Goal: Check status: Check status

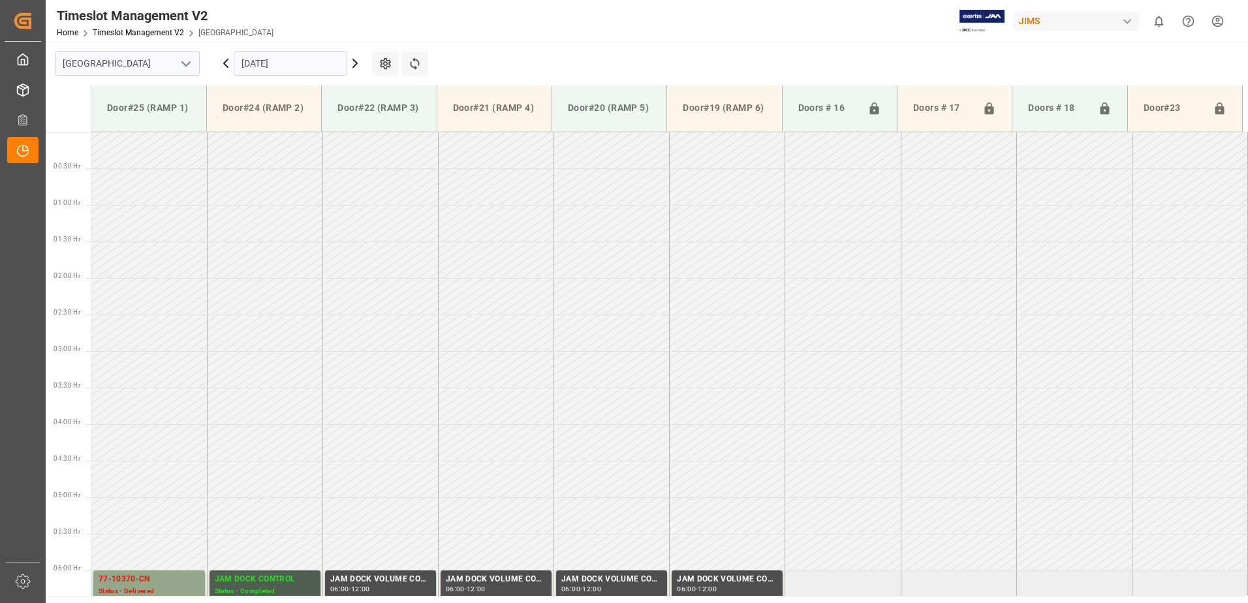
scroll to position [405, 0]
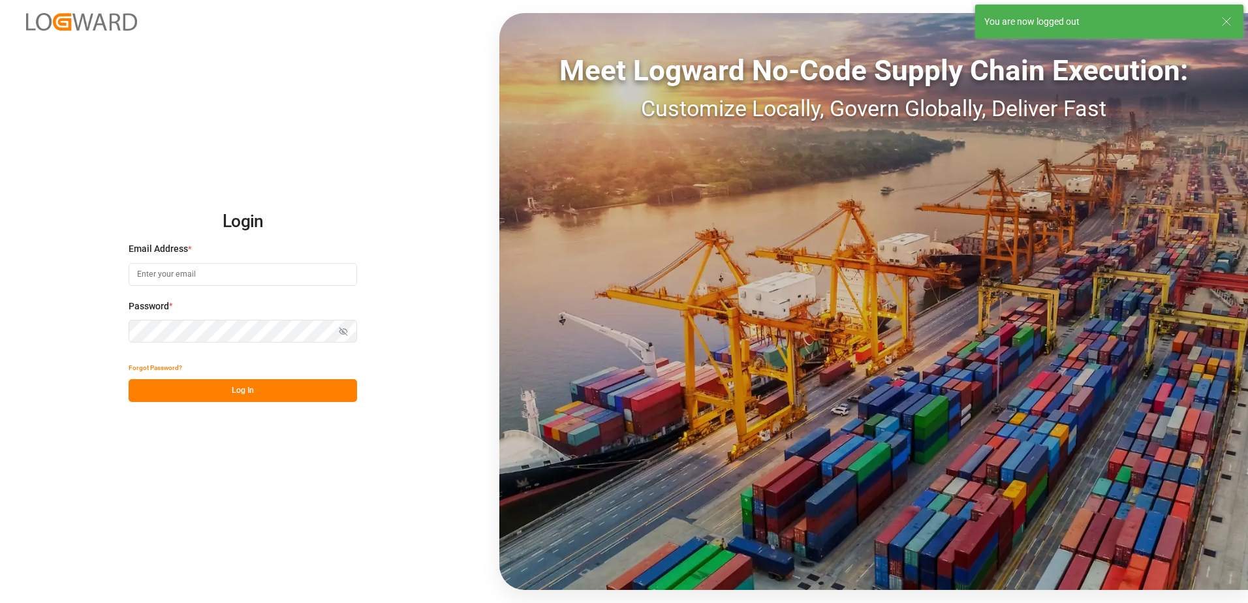
click at [190, 273] on input at bounding box center [243, 274] width 228 height 23
type input "[PERSON_NAME][EMAIL_ADDRESS][DOMAIN_NAME]"
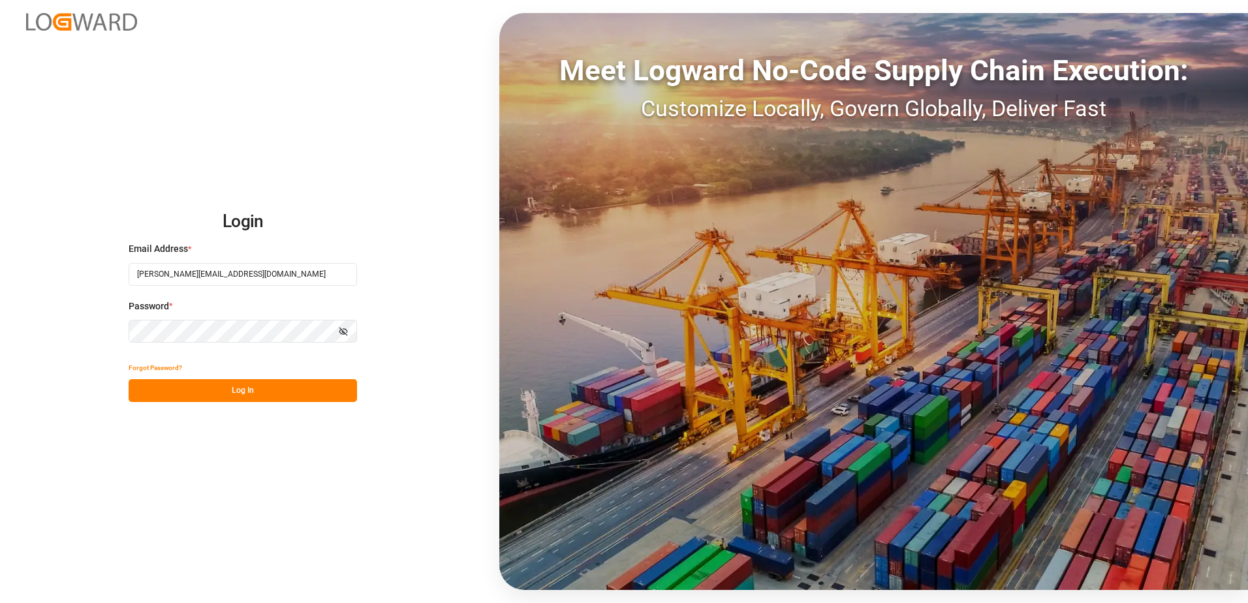
click at [102, 330] on div "Login Email Address * [EMAIL_ADDRESS][DOMAIN_NAME] Password * Show password For…" at bounding box center [624, 301] width 1248 height 603
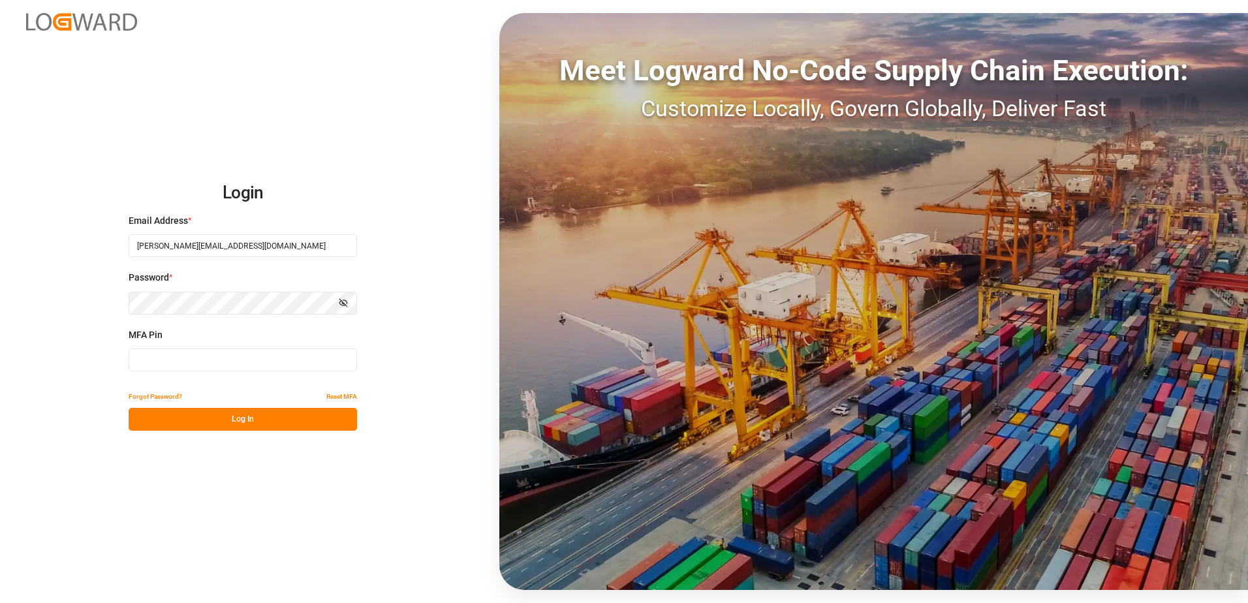
click at [160, 364] on input at bounding box center [243, 360] width 228 height 23
type input "297318"
click at [197, 418] on button "Log In" at bounding box center [243, 419] width 228 height 23
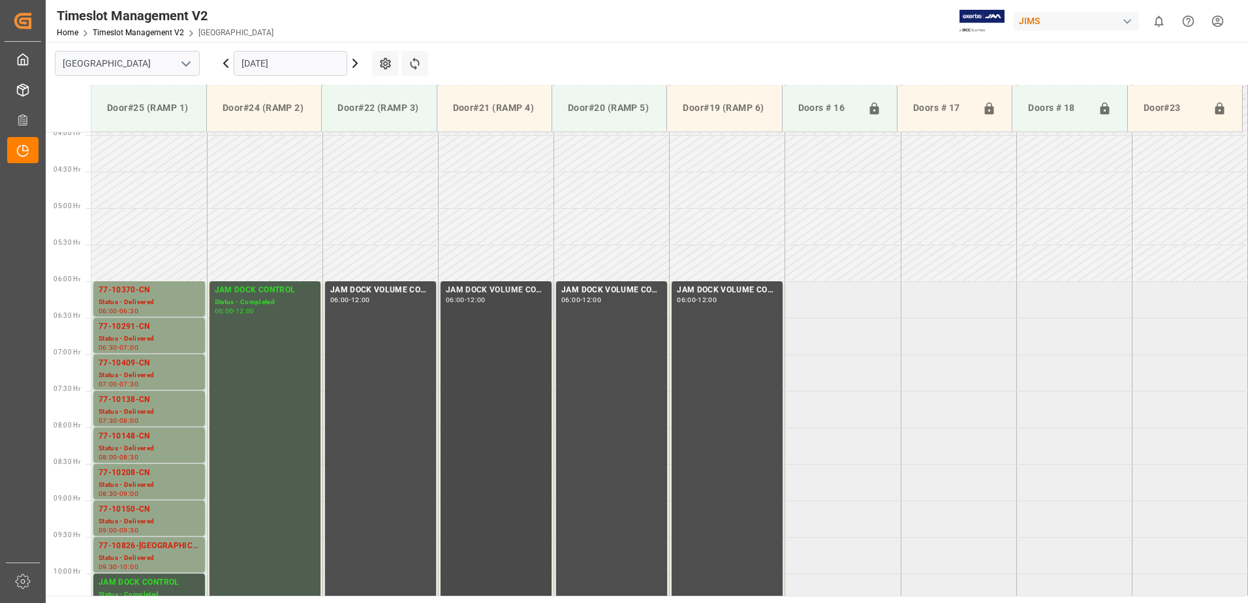
scroll to position [412, 0]
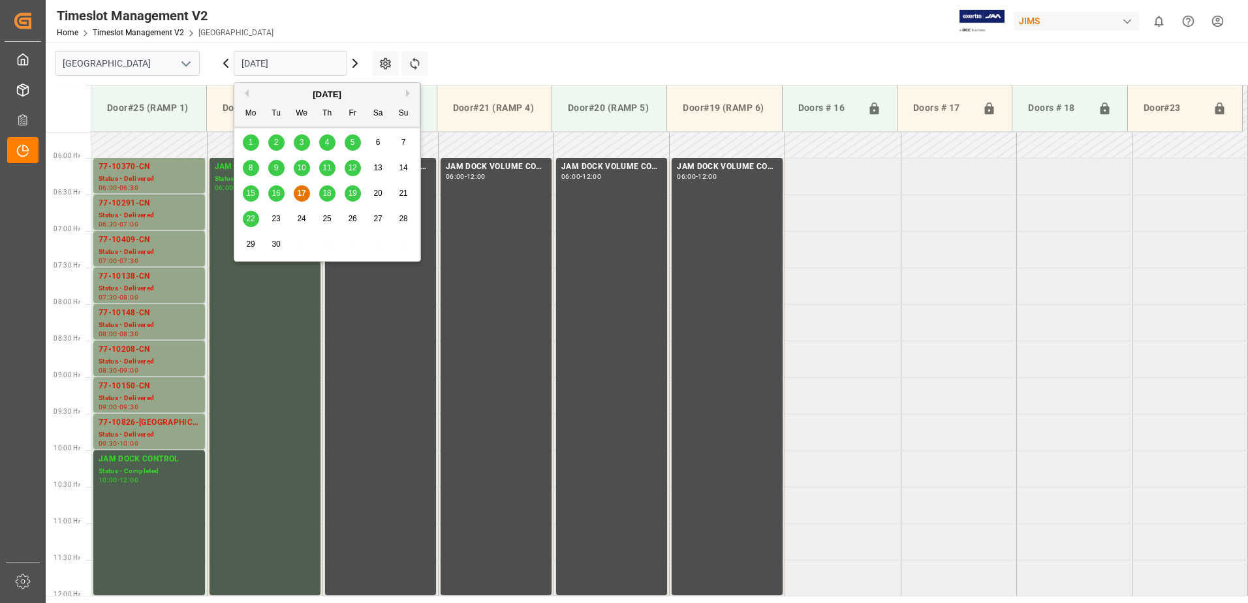
click at [320, 65] on input "[DATE]" at bounding box center [291, 63] width 114 height 25
click at [329, 194] on span "18" at bounding box center [326, 193] width 8 height 9
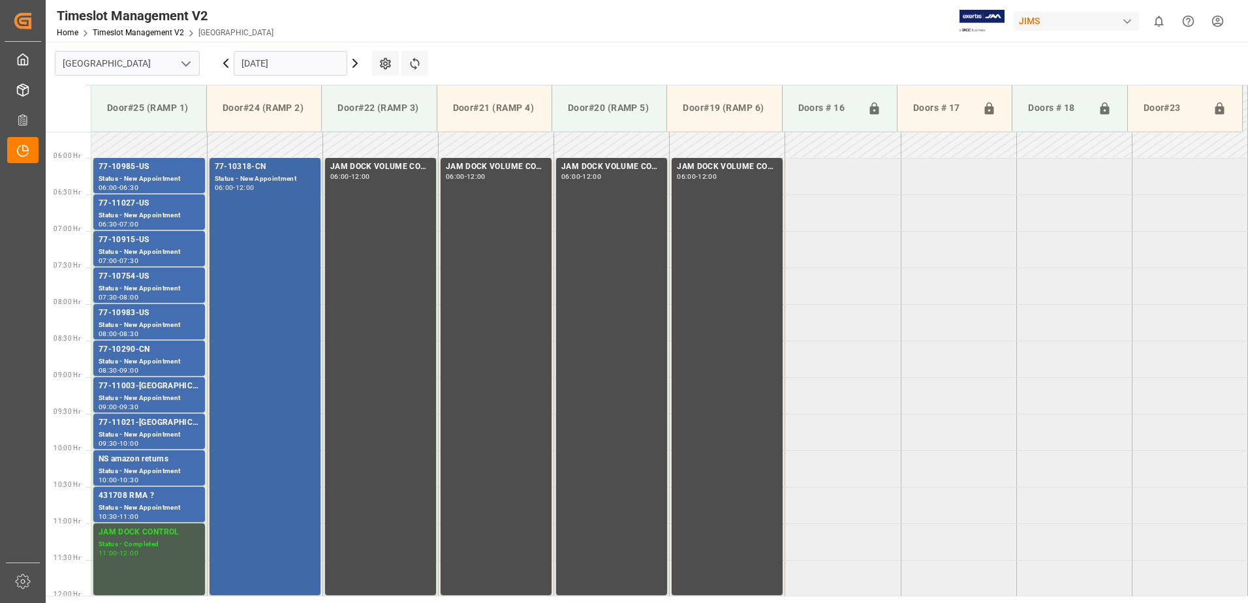
click at [262, 249] on div "77-10318-CN Status - New Appointment 06:00 - 12:00" at bounding box center [265, 377] width 101 height 432
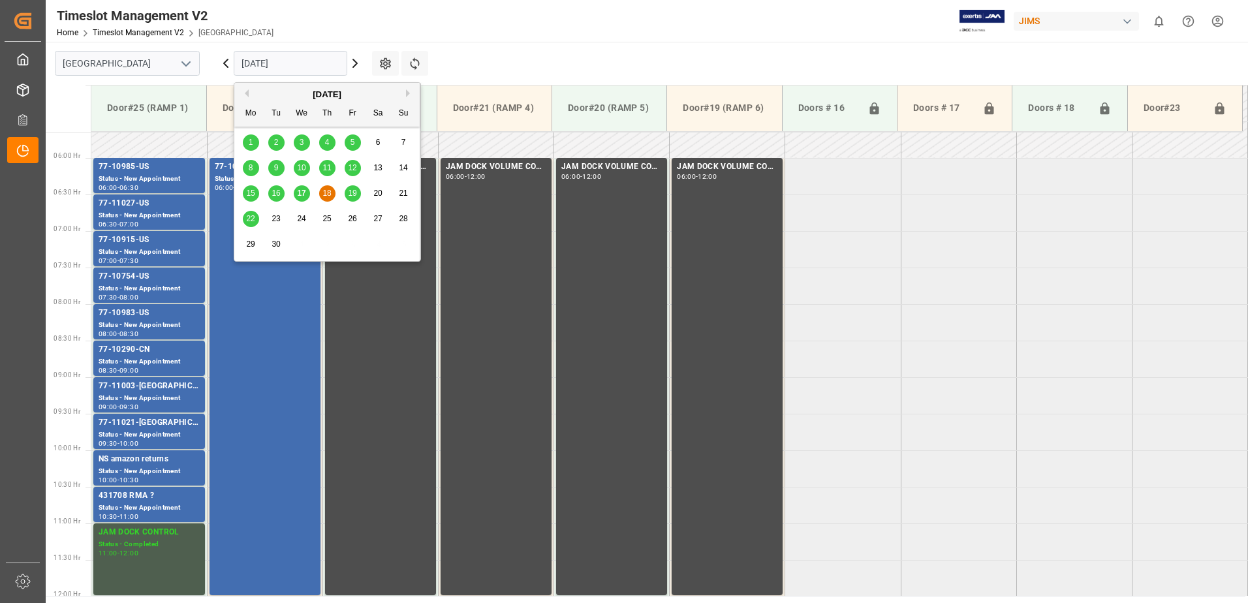
click at [304, 63] on input "[DATE]" at bounding box center [291, 63] width 114 height 25
click at [354, 193] on span "19" at bounding box center [352, 193] width 8 height 9
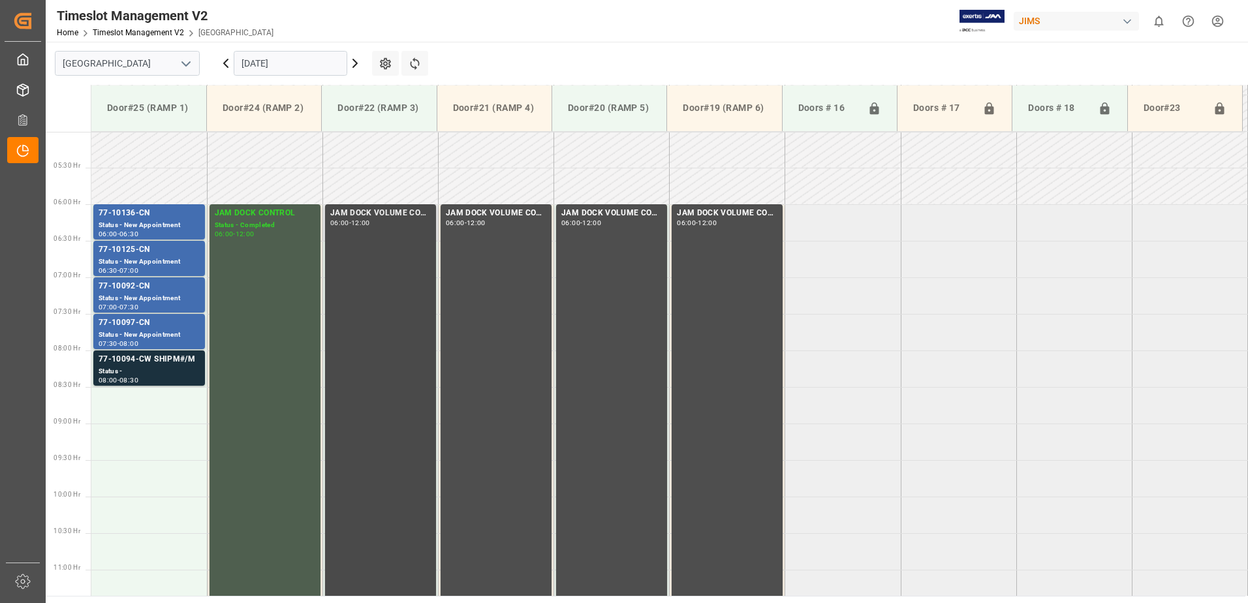
scroll to position [332, 0]
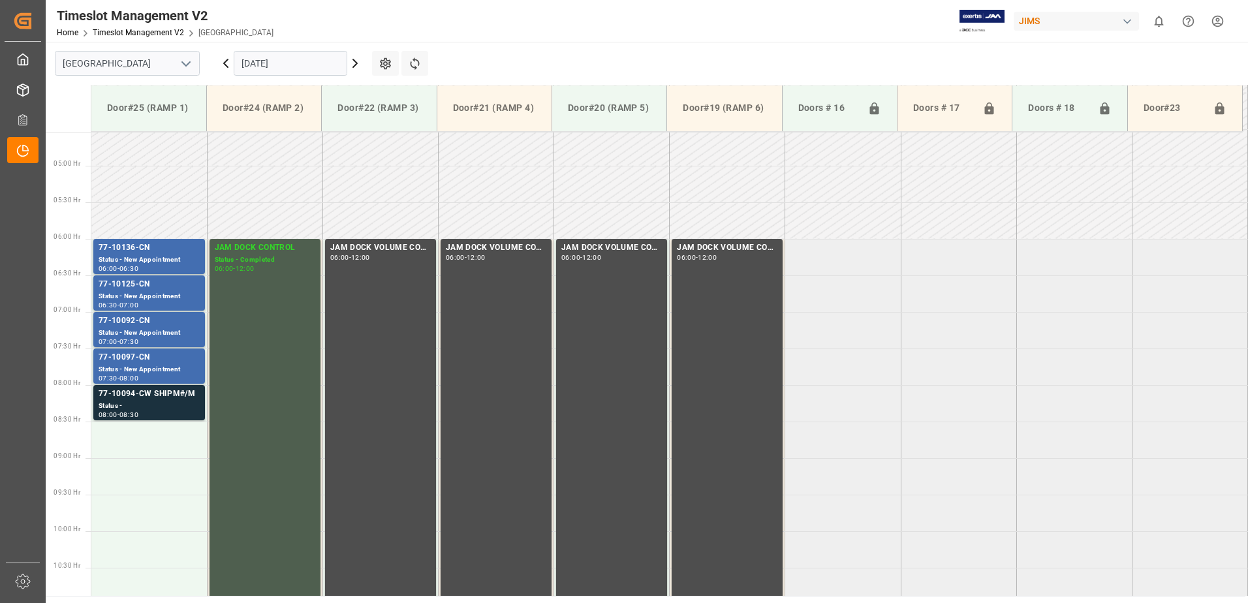
click at [321, 61] on input "[DATE]" at bounding box center [291, 63] width 114 height 25
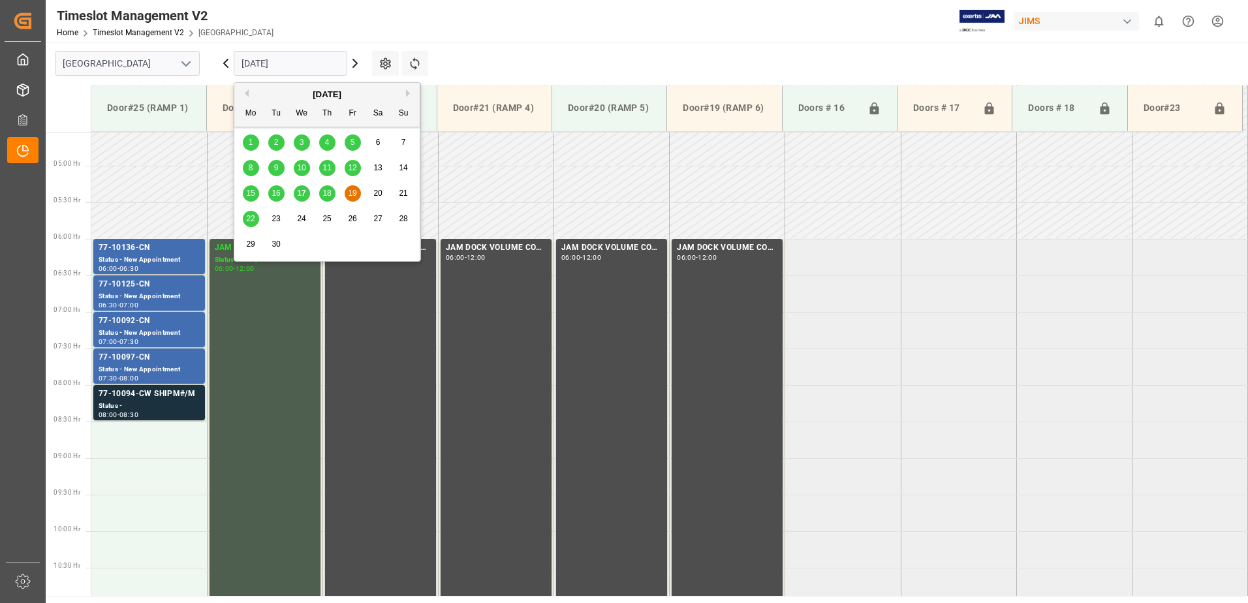
click at [249, 216] on span "22" at bounding box center [250, 218] width 8 height 9
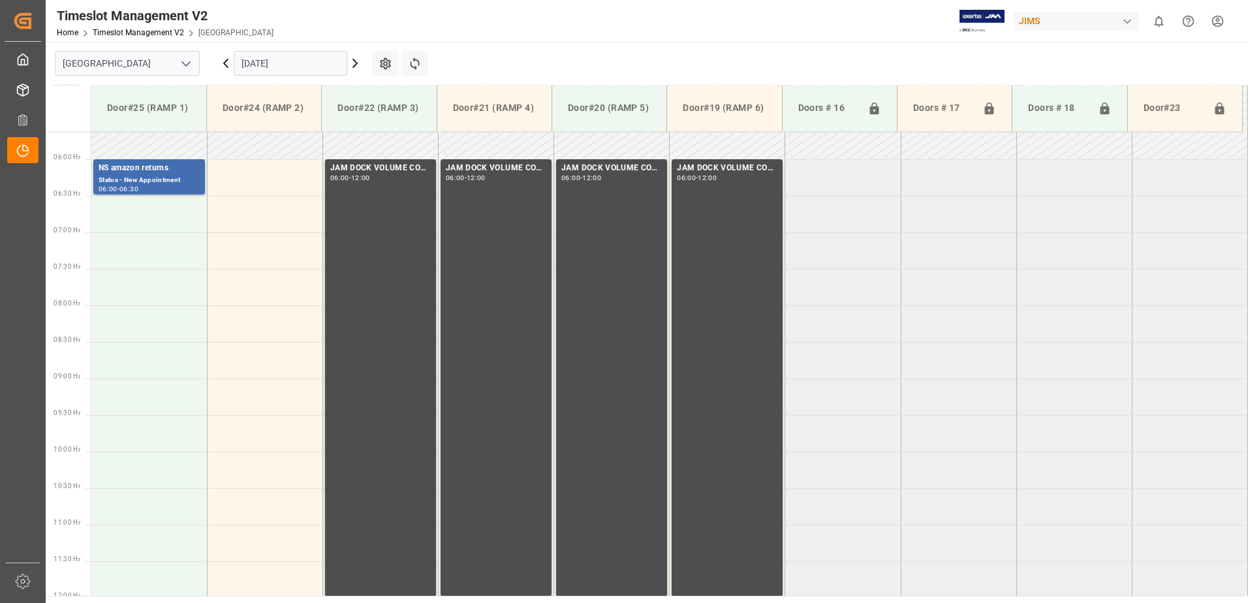
scroll to position [381, 0]
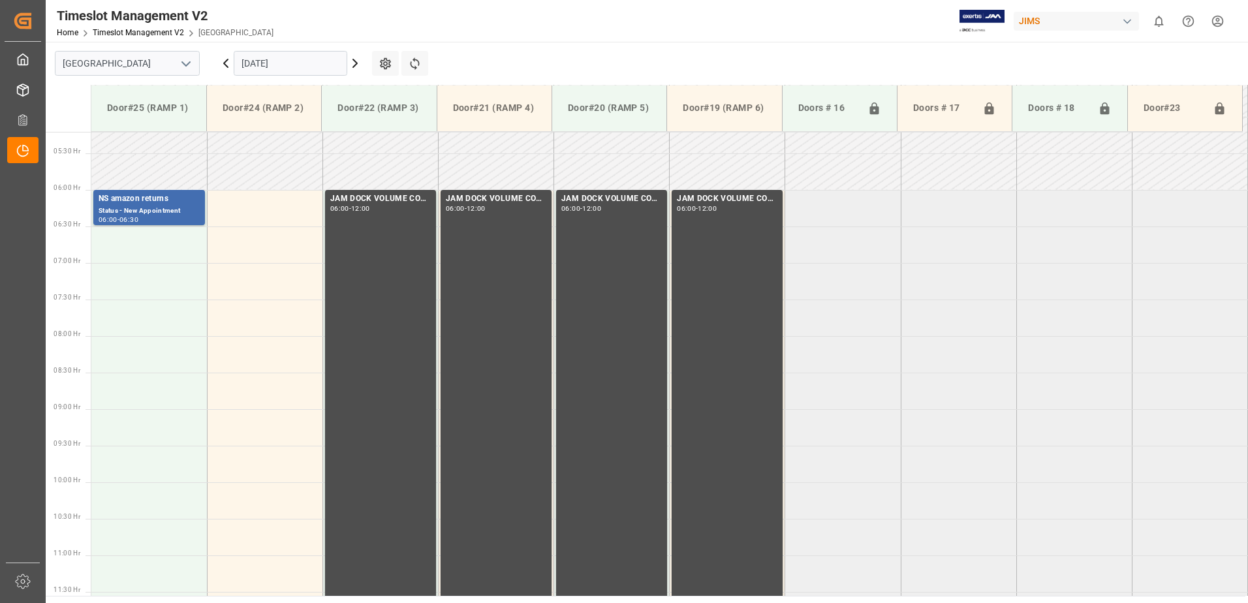
click at [305, 66] on input "[DATE]" at bounding box center [291, 63] width 114 height 25
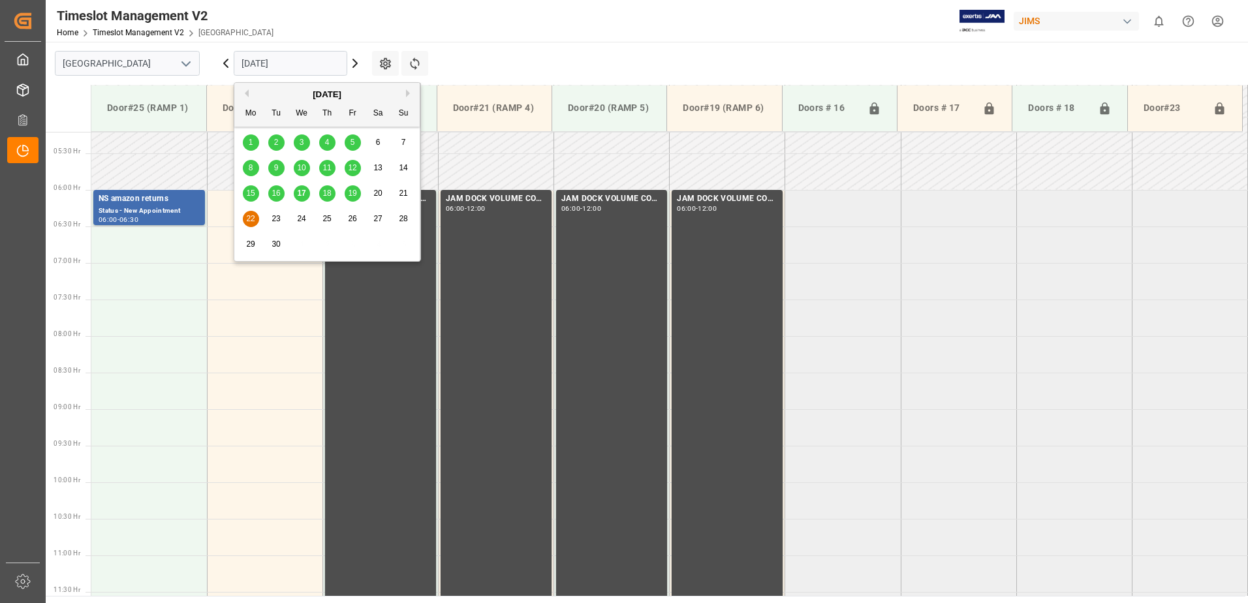
click at [305, 194] on span "17" at bounding box center [301, 193] width 8 height 9
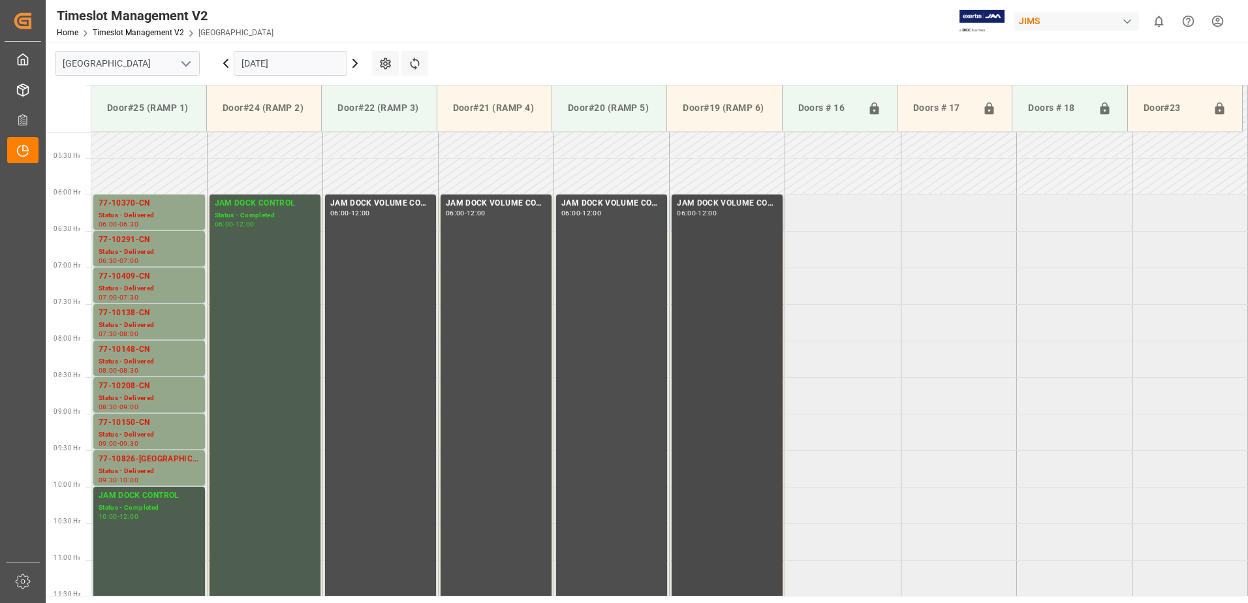
scroll to position [347, 0]
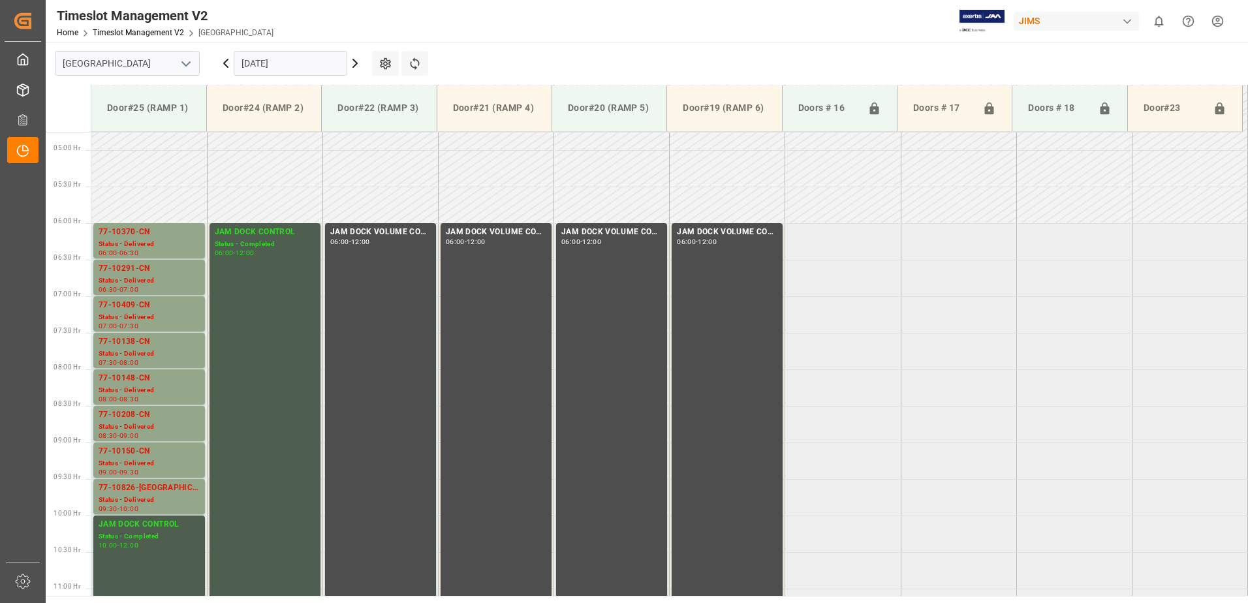
click at [312, 63] on input "[DATE]" at bounding box center [291, 63] width 114 height 25
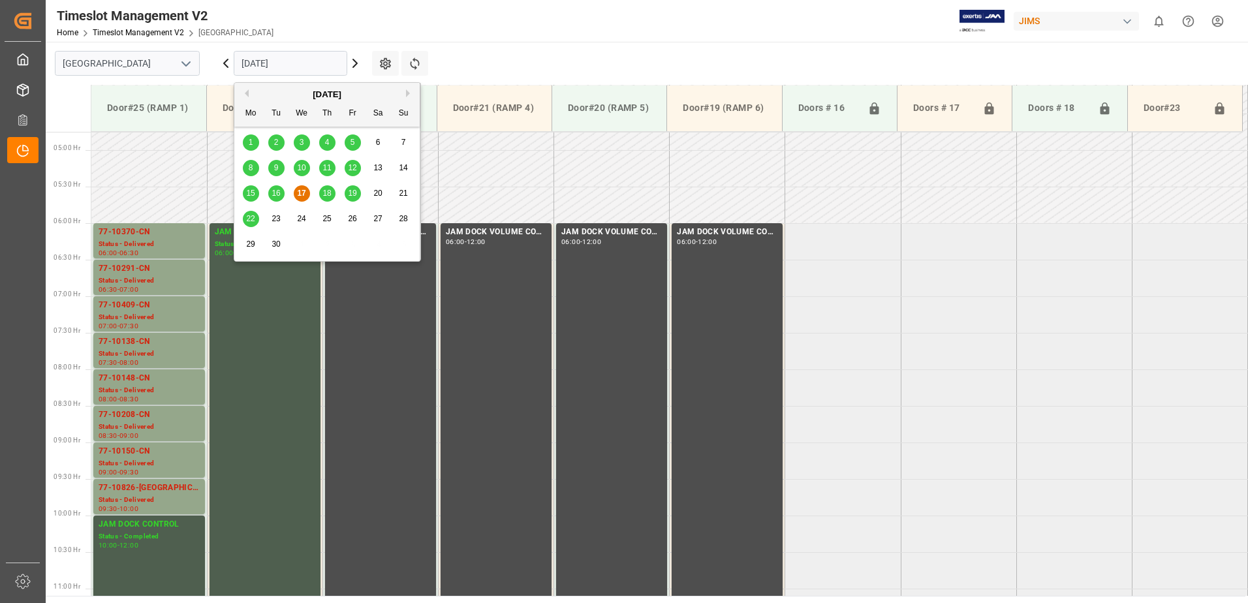
click at [251, 193] on span "15" at bounding box center [250, 193] width 8 height 9
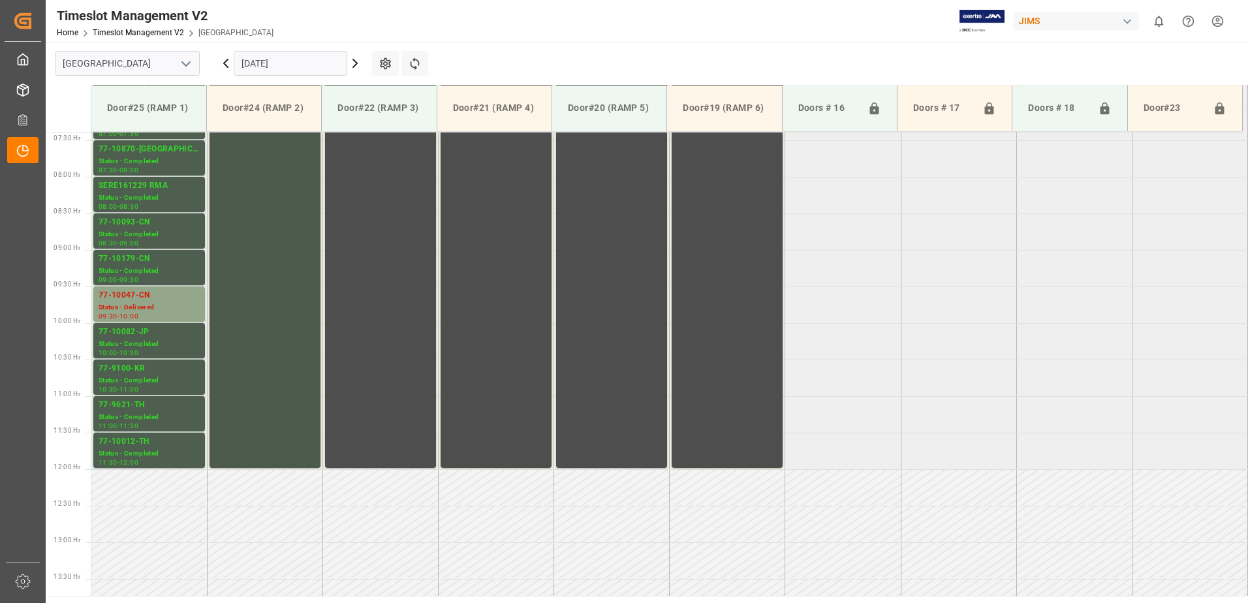
scroll to position [420, 0]
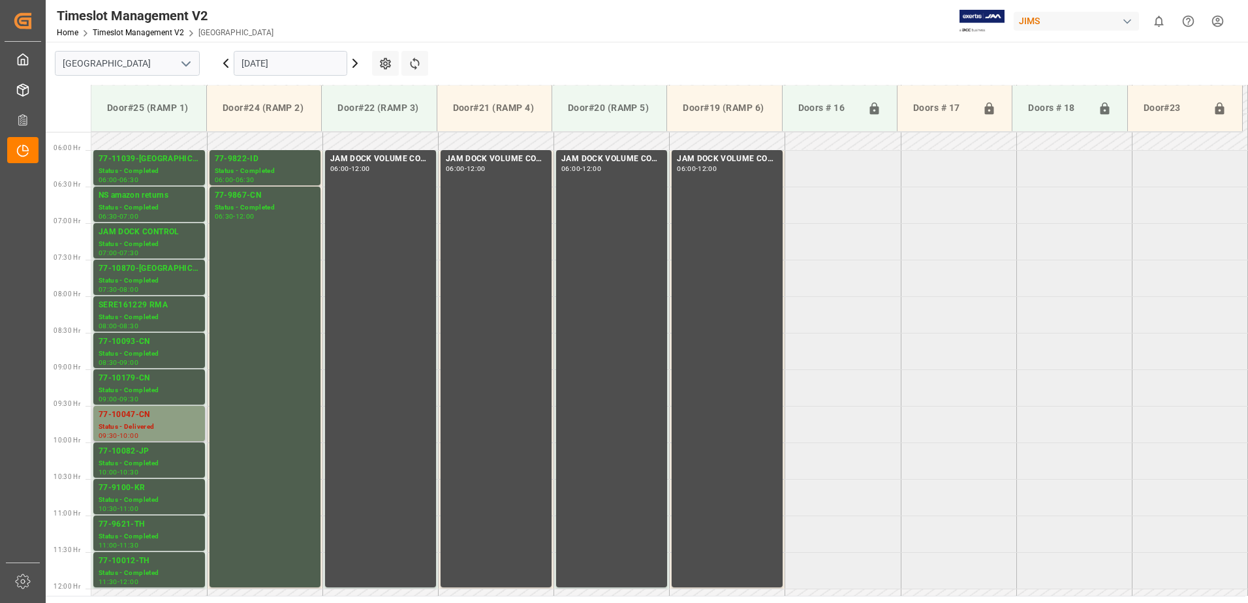
click at [142, 427] on div "Status - Delivered" at bounding box center [149, 427] width 101 height 11
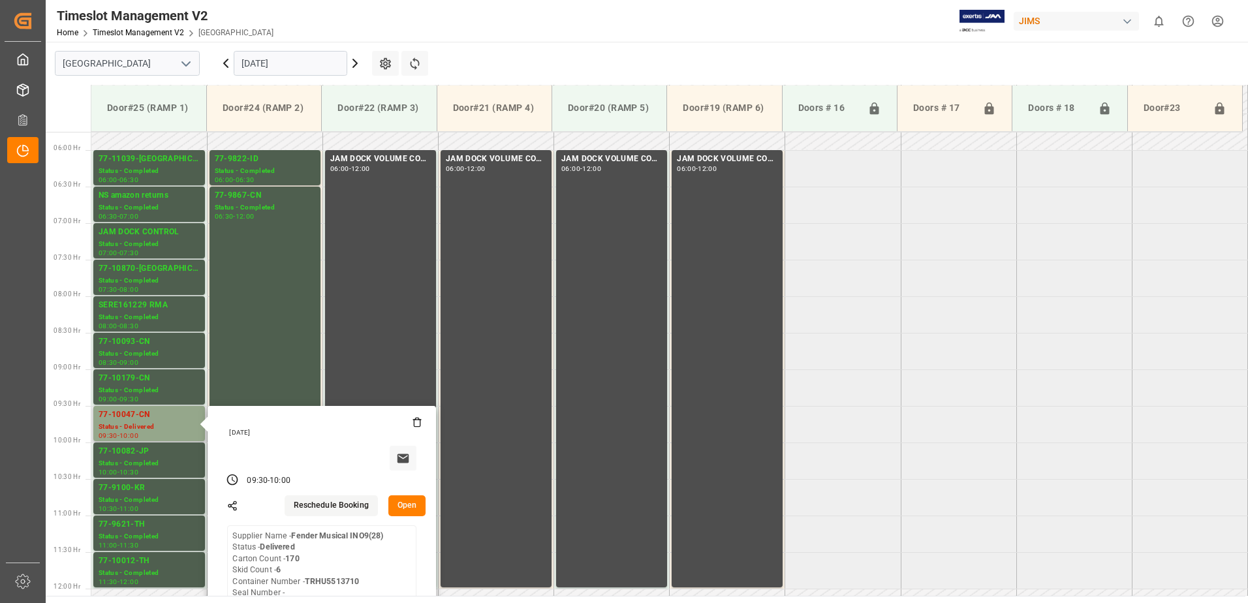
click at [411, 504] on button "Open" at bounding box center [407, 505] width 38 height 21
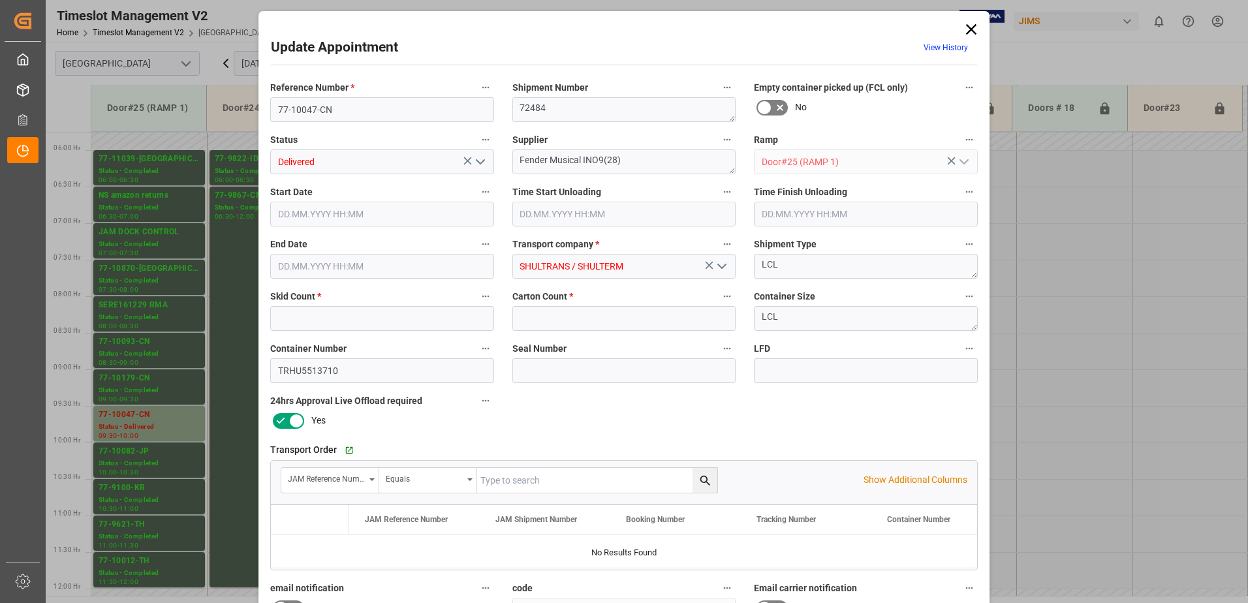
type input "6"
type input "170"
type input "[DATE] 09:30"
type input "[DATE] 08:45"
type input "[DATE] 09:45"
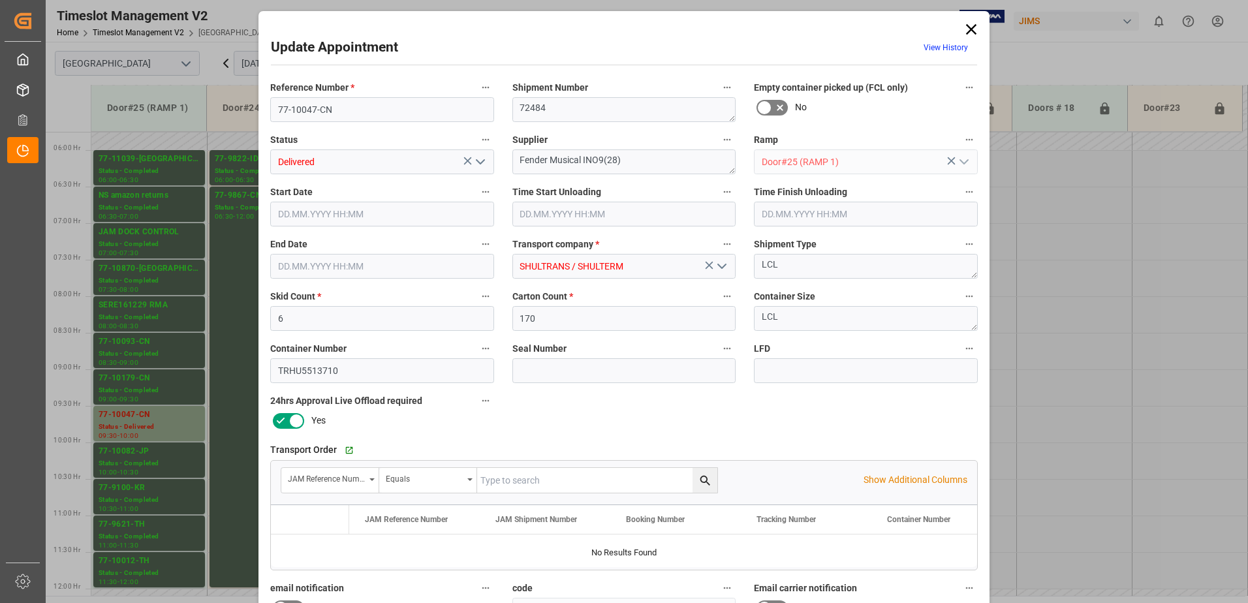
type input "[DATE] 10:00"
type input "[DATE] 14:47"
click at [480, 161] on icon "open menu" at bounding box center [481, 162] width 16 height 16
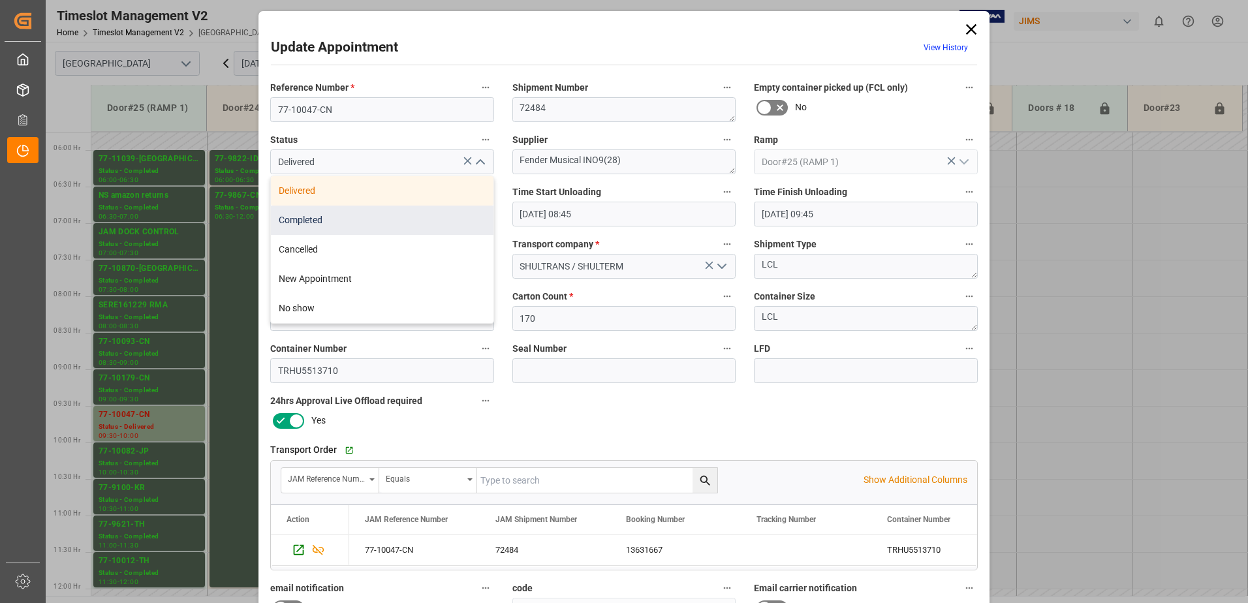
click at [377, 221] on div "Completed" at bounding box center [382, 220] width 223 height 29
type input "Completed"
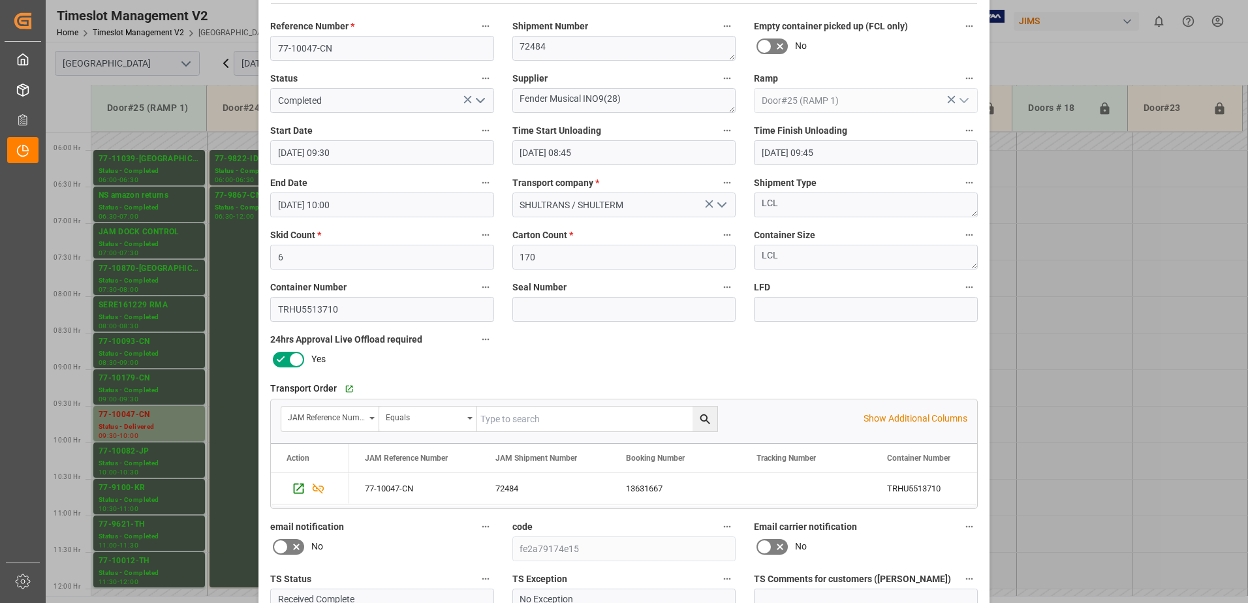
scroll to position [191, 0]
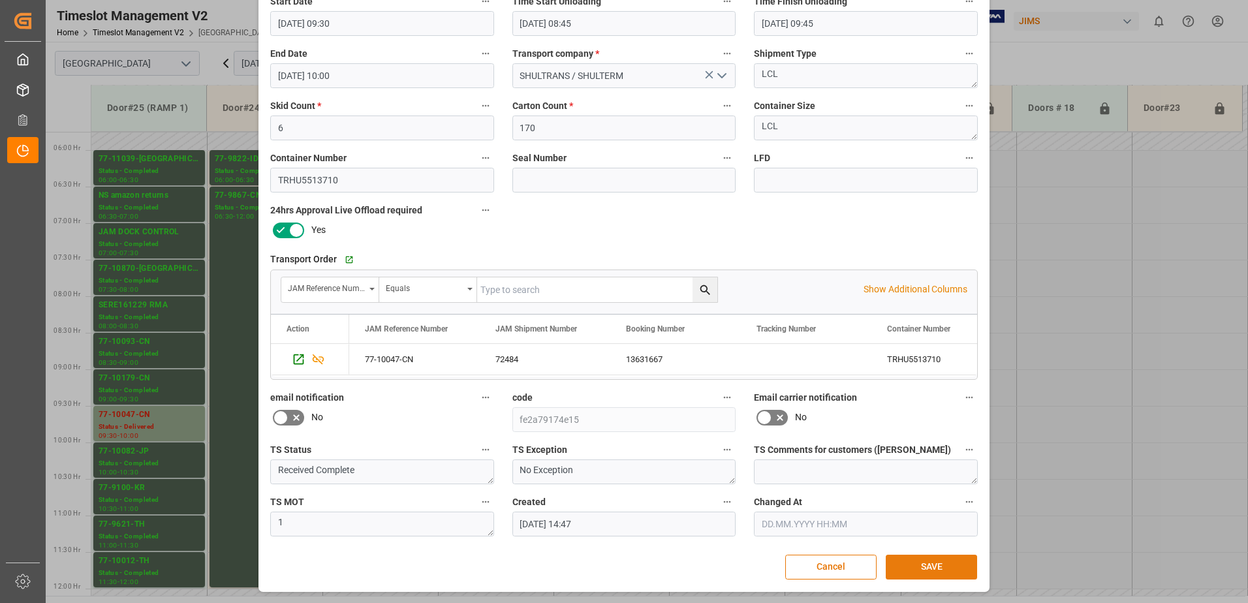
click at [910, 567] on button "SAVE" at bounding box center [931, 567] width 91 height 25
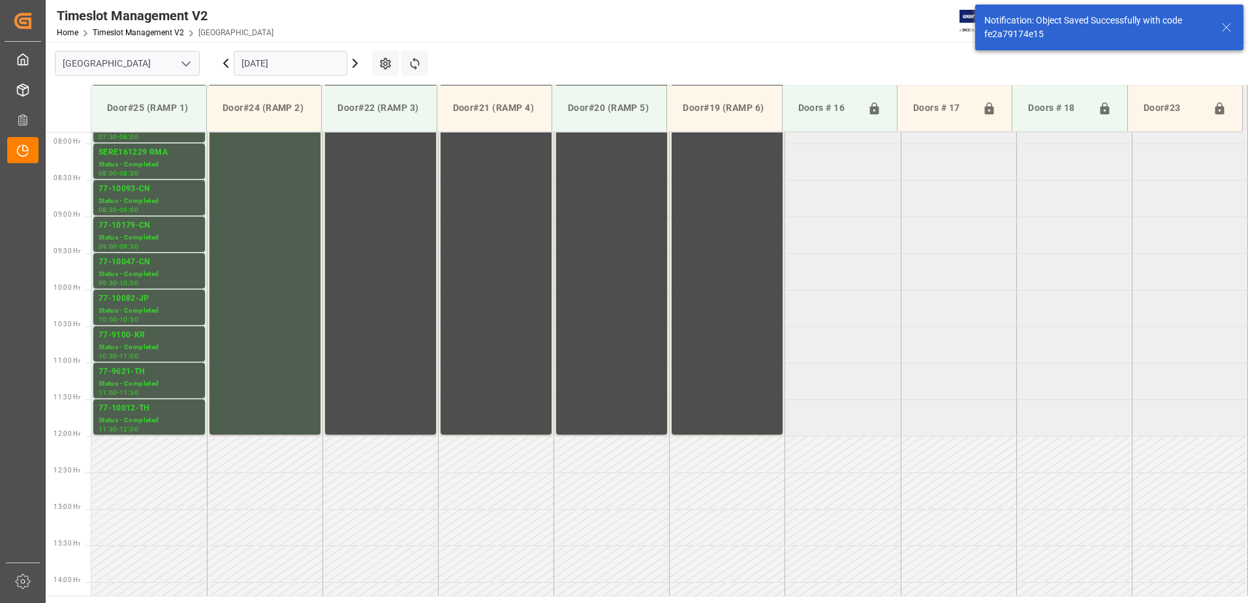
scroll to position [577, 0]
